Goal: Transaction & Acquisition: Purchase product/service

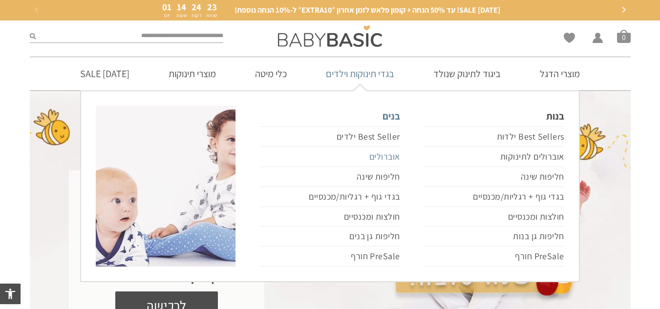
click at [384, 157] on link "אוברולים" at bounding box center [330, 157] width 140 height 20
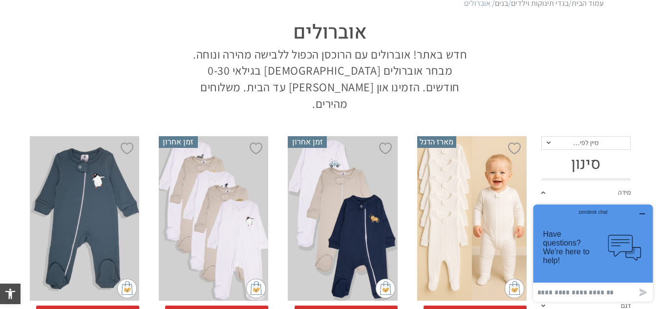
scroll to position [147, 0]
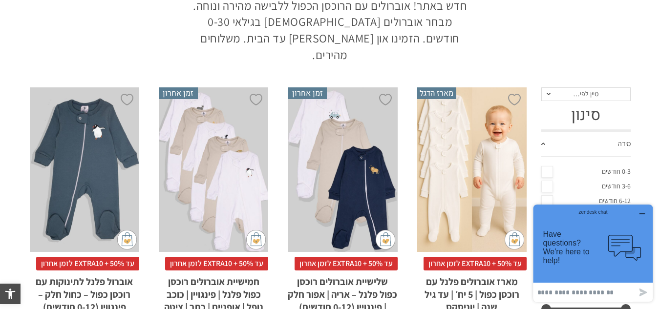
click at [322, 145] on div "x בחירת מידה 0-3m 3-6m 6-12m" at bounding box center [342, 169] width 109 height 165
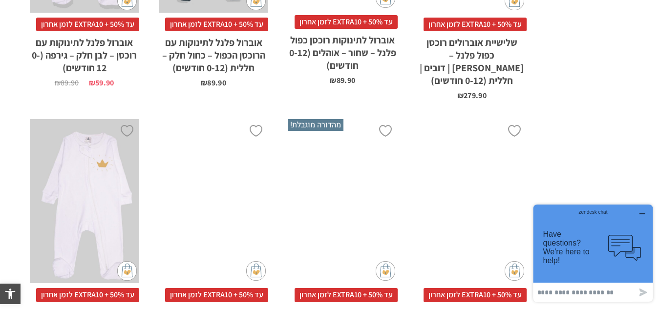
scroll to position [1172, 0]
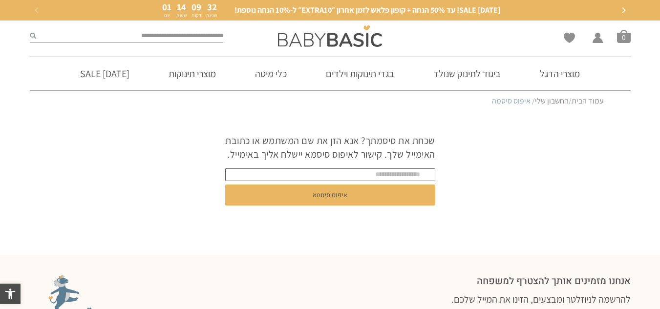
click at [389, 181] on input "text" at bounding box center [330, 175] width 210 height 13
type input "**********"
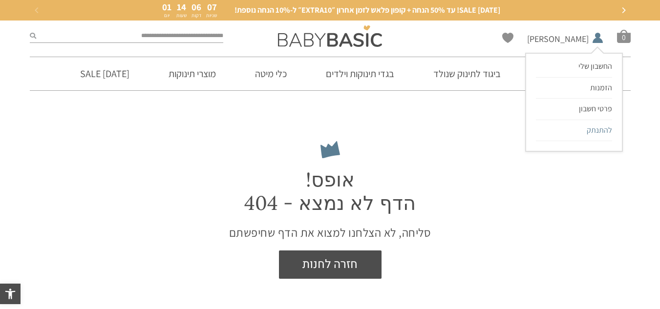
click at [599, 125] on span "להתנתק" at bounding box center [599, 130] width 25 height 10
click at [594, 125] on span "להתנתק" at bounding box center [599, 130] width 25 height 10
click at [588, 134] on span "להתנתק" at bounding box center [599, 130] width 25 height 10
drag, startPoint x: 599, startPoint y: 128, endPoint x: 505, endPoint y: 87, distance: 102.8
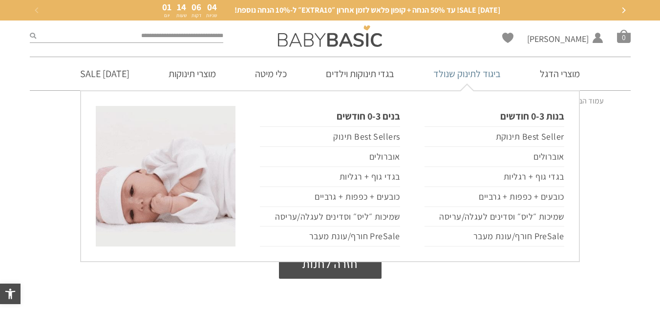
click at [0, 0] on span "להתנתק" at bounding box center [0, 0] width 0 height 0
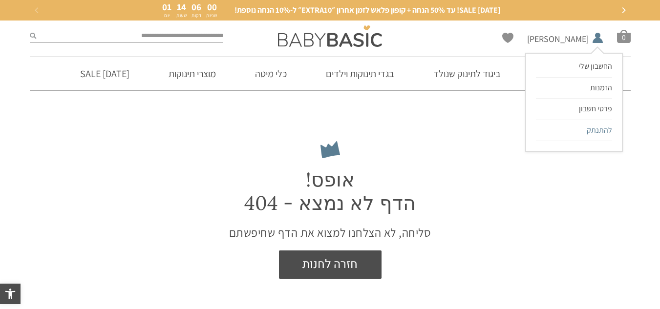
click at [594, 131] on span "להתנתק" at bounding box center [599, 130] width 25 height 10
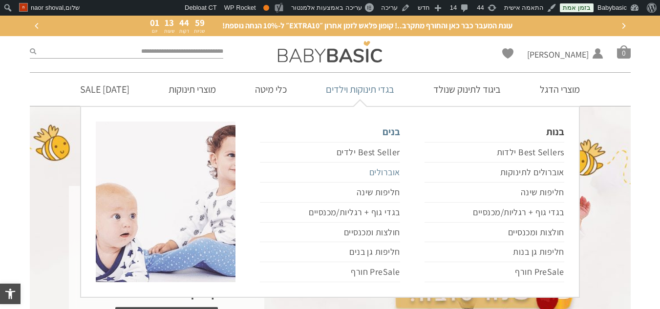
click at [370, 175] on link "אוברולים" at bounding box center [330, 173] width 140 height 20
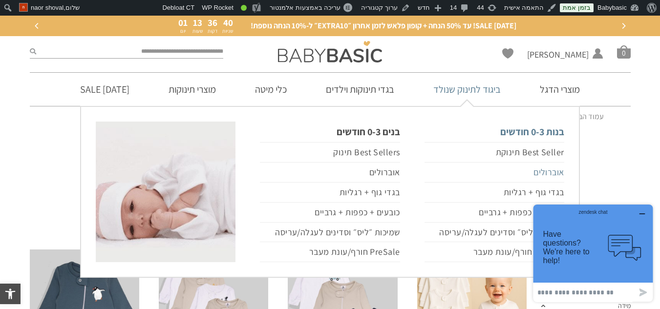
click at [546, 170] on link "אוברולים" at bounding box center [494, 173] width 140 height 20
click at [550, 174] on link "אוברולים" at bounding box center [494, 173] width 140 height 20
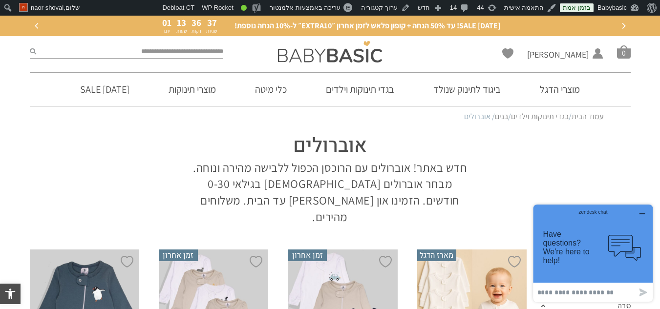
click at [642, 211] on icon "button" at bounding box center [642, 214] width 8 height 8
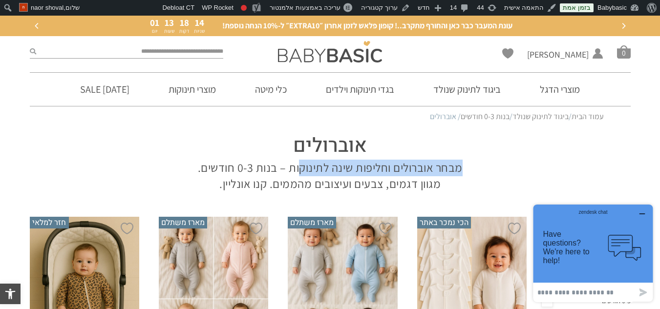
drag, startPoint x: 465, startPoint y: 165, endPoint x: 294, endPoint y: 165, distance: 170.5
click at [297, 165] on p "מבחר אוברולים וחליפות שינה לתינוקות – בנות 0-3 חודשים. מגוון דגמים, צבעים ועיצו…" at bounding box center [330, 176] width 278 height 33
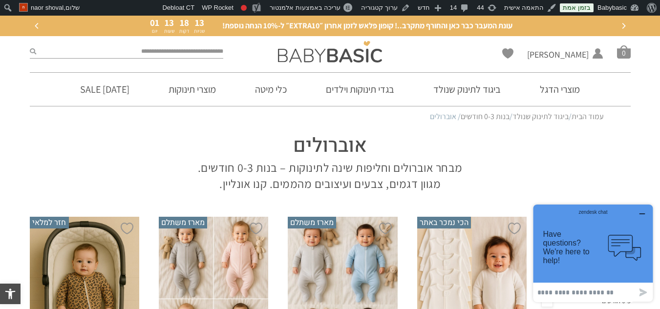
drag, startPoint x: 290, startPoint y: 165, endPoint x: 290, endPoint y: 171, distance: 6.3
click at [290, 171] on p "מבחר אוברולים וחליפות שינה לתינוקות – בנות 0-3 חודשים. מגוון דגמים, צבעים ועיצו…" at bounding box center [330, 176] width 278 height 33
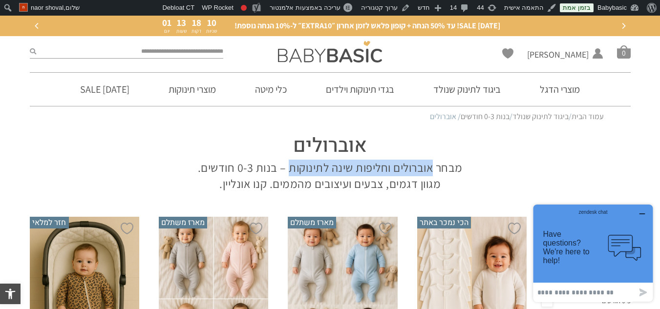
drag, startPoint x: 431, startPoint y: 169, endPoint x: 289, endPoint y: 175, distance: 141.8
click at [289, 175] on p "מבחר אוברולים וחליפות שינה לתינוקות – בנות 0-3 חודשים. מגוון דגמים, צבעים ועיצו…" at bounding box center [330, 176] width 278 height 33
copy p "אוברולים וחליפות שינה לתינוקות"
click at [427, 182] on p "מבחר אוברולים וחליפות שינה לתינוקות – בנות 0-3 חודשים. מגוון דגמים, צבעים ועיצו…" at bounding box center [330, 176] width 278 height 33
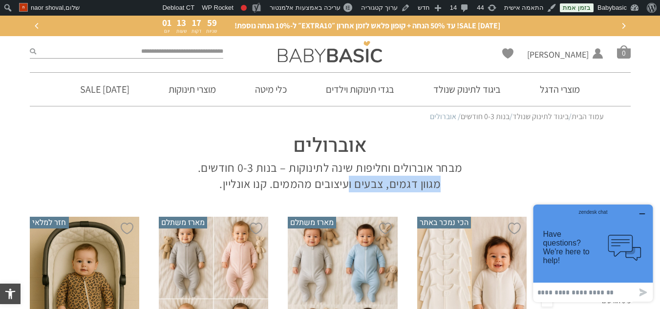
drag, startPoint x: 441, startPoint y: 182, endPoint x: 348, endPoint y: 189, distance: 93.0
click at [348, 189] on p "מבחר אוברולים וחליפות שינה לתינוקות – בנות 0-3 חודשים. מגוון דגמים, צבעים ועיצו…" at bounding box center [330, 176] width 278 height 33
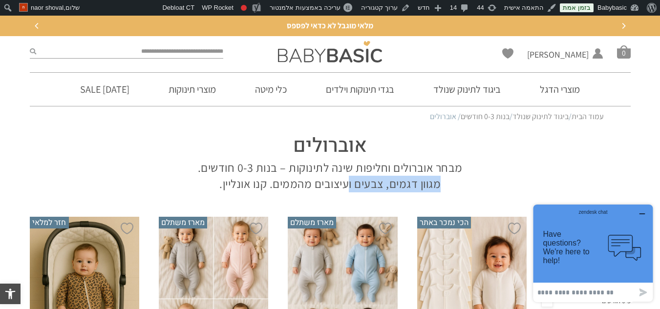
click at [407, 184] on p "מבחר אוברולים וחליפות שינה לתינוקות – בנות 0-3 חודשים. מגוון דגמים, צבעים ועיצו…" at bounding box center [330, 176] width 278 height 33
drag, startPoint x: 446, startPoint y: 186, endPoint x: 278, endPoint y: 186, distance: 167.5
click at [281, 186] on p "מבחר אוברולים וחליפות שינה לתינוקות – בנות 0-3 חודשים. מגוון דגמים, צבעים ועיצו…" at bounding box center [330, 176] width 278 height 33
click at [276, 186] on p "מבחר אוברולים וחליפות שינה לתינוקות – בנות 0-3 חודשים. מגוון דגמים, צבעים ועיצו…" at bounding box center [330, 176] width 278 height 33
click at [276, 183] on p "מבחר אוברולים וחליפות שינה לתינוקות – בנות 0-3 חודשים. מגוון דגמים, צבעים ועיצו…" at bounding box center [330, 176] width 278 height 33
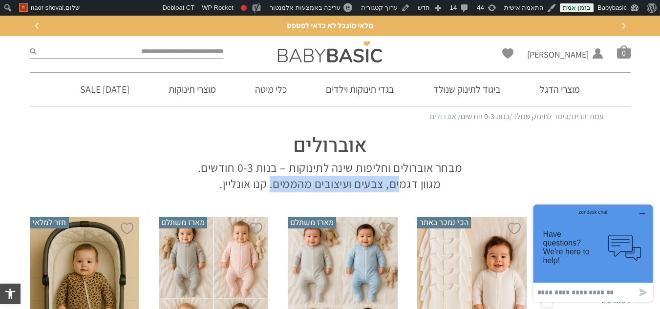
drag, startPoint x: 272, startPoint y: 183, endPoint x: 419, endPoint y: 183, distance: 147.0
click at [418, 183] on p "מבחר אוברולים וחליפות שינה לתינוקות – בנות 0-3 חודשים. מגוון דגמים, צבעים ועיצו…" at bounding box center [330, 176] width 278 height 33
drag, startPoint x: 419, startPoint y: 183, endPoint x: 423, endPoint y: 187, distance: 6.3
click at [420, 185] on p "מבחר אוברולים וחליפות שינה לתינוקות – בנות 0-3 חודשים. מגוון דגמים, צבעים ועיצו…" at bounding box center [330, 176] width 278 height 33
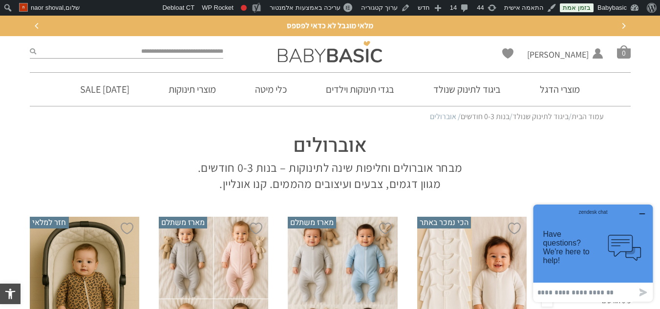
click at [440, 187] on p "מבחר אוברולים וחליפות שינה לתינוקות – בנות 0-3 חודשים. מגוון דגמים, צבעים ועיצו…" at bounding box center [330, 176] width 278 height 33
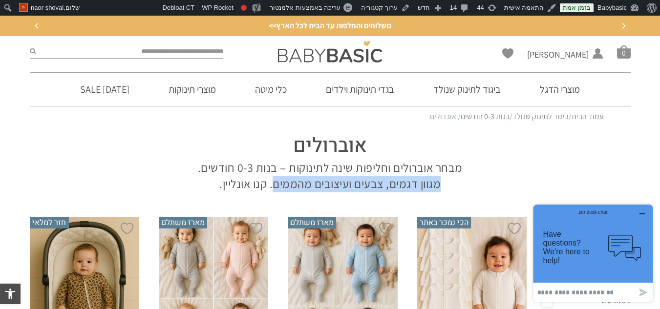
drag, startPoint x: 444, startPoint y: 184, endPoint x: 274, endPoint y: 184, distance: 170.5
click at [274, 184] on p "מבחר אוברולים וחליפות שינה לתינוקות – בנות 0-3 חודשים. מגוון דגמים, צבעים ועיצו…" at bounding box center [330, 176] width 278 height 33
copy p "מגוון דגמים, צבעים ועיצובים מהממים"
